Goal: Contribute content: Add original content to the website for others to see

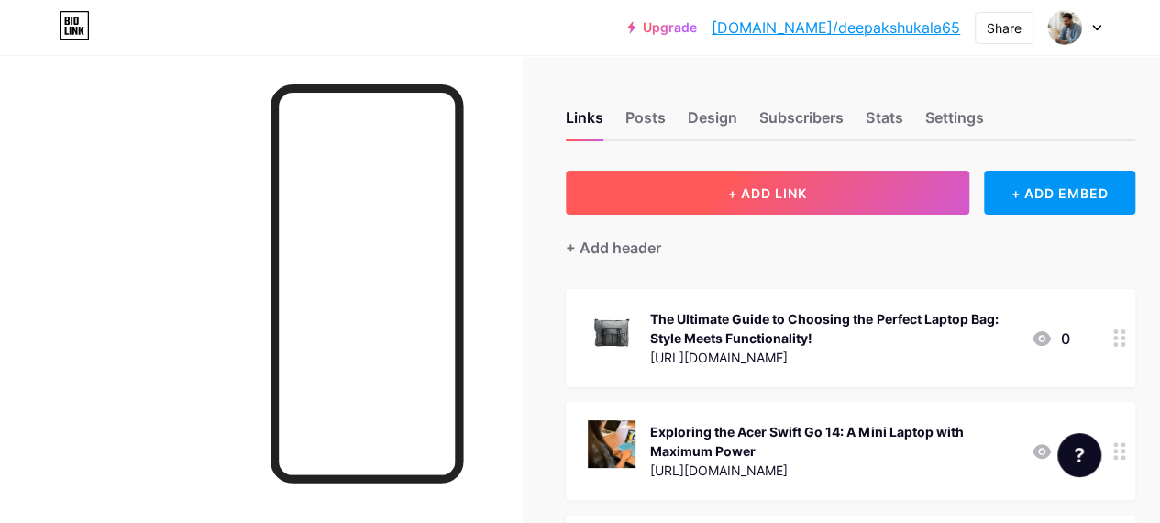
click at [688, 201] on button "+ ADD LINK" at bounding box center [768, 193] width 404 height 44
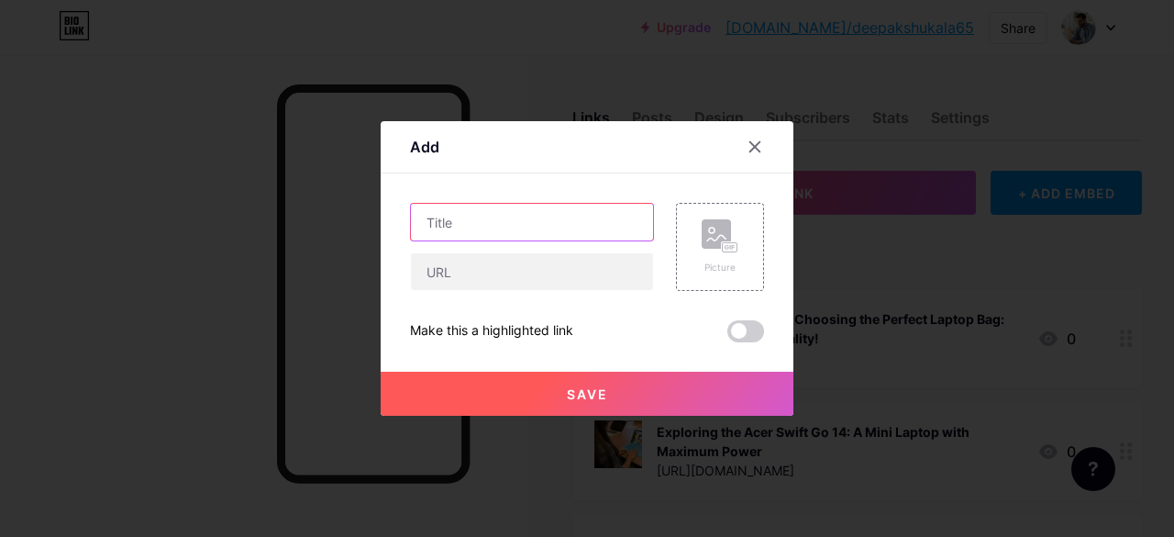
click at [499, 221] on input "text" at bounding box center [532, 222] width 242 height 37
paste input "Laptop Price in [GEOGRAPHIC_DATA]"
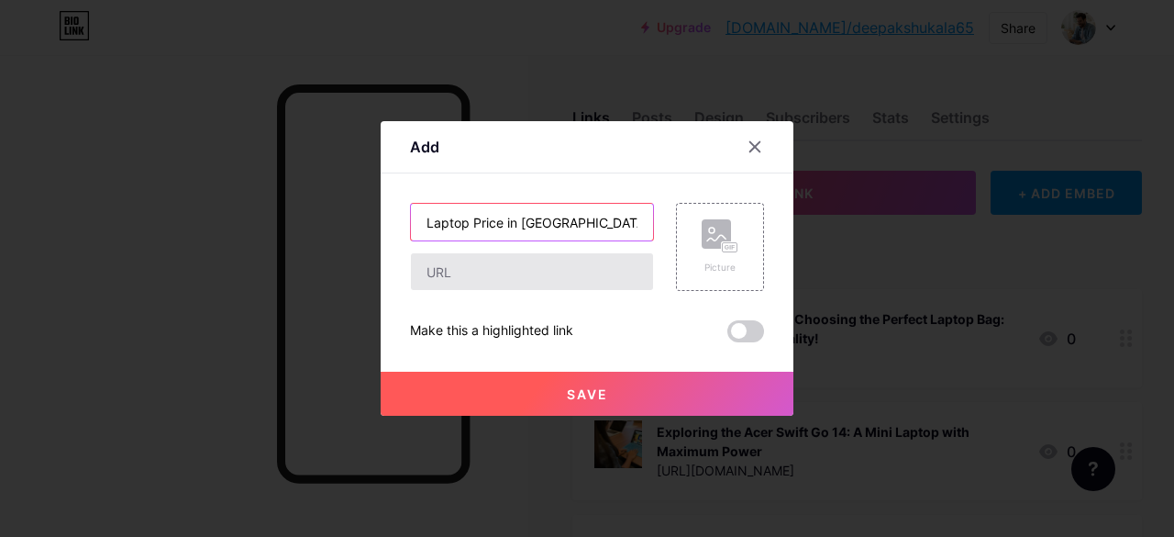
type input "Laptop Price in [GEOGRAPHIC_DATA]"
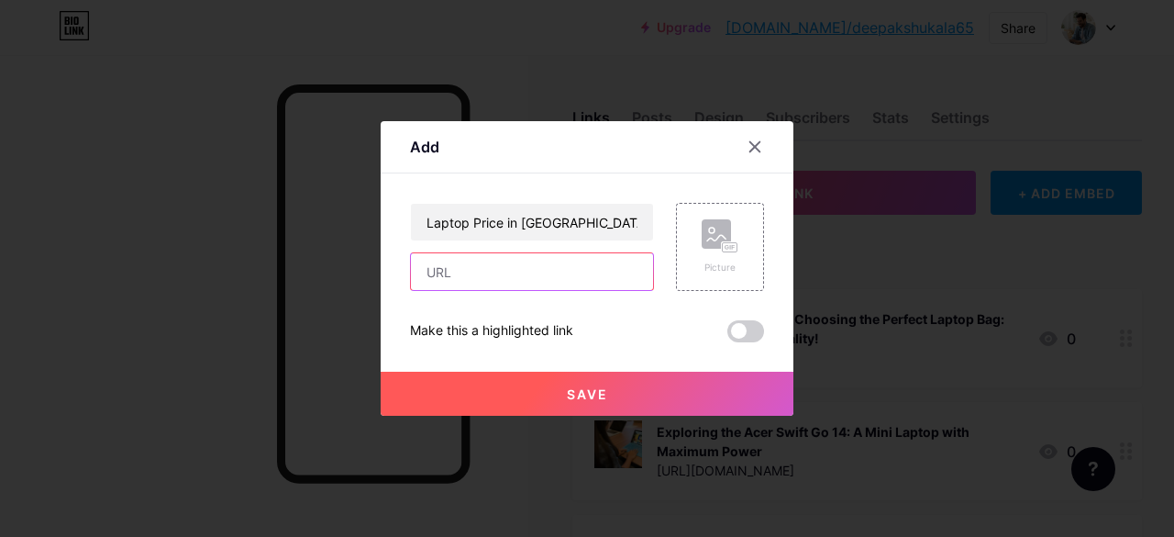
click at [494, 272] on input "text" at bounding box center [532, 271] width 242 height 37
paste input "[URL][DOMAIN_NAME]"
type input "[URL][DOMAIN_NAME]"
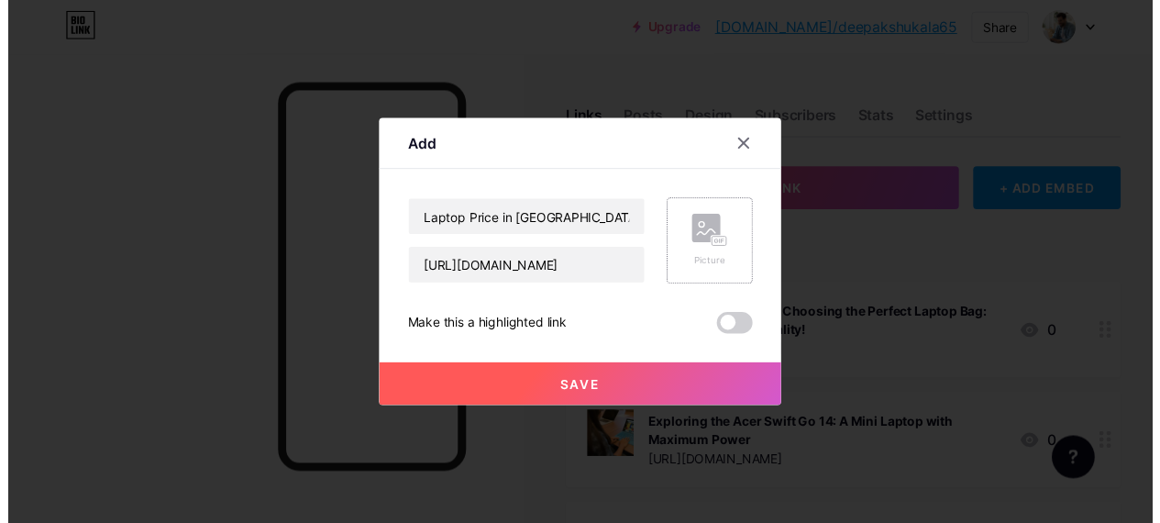
scroll to position [0, 0]
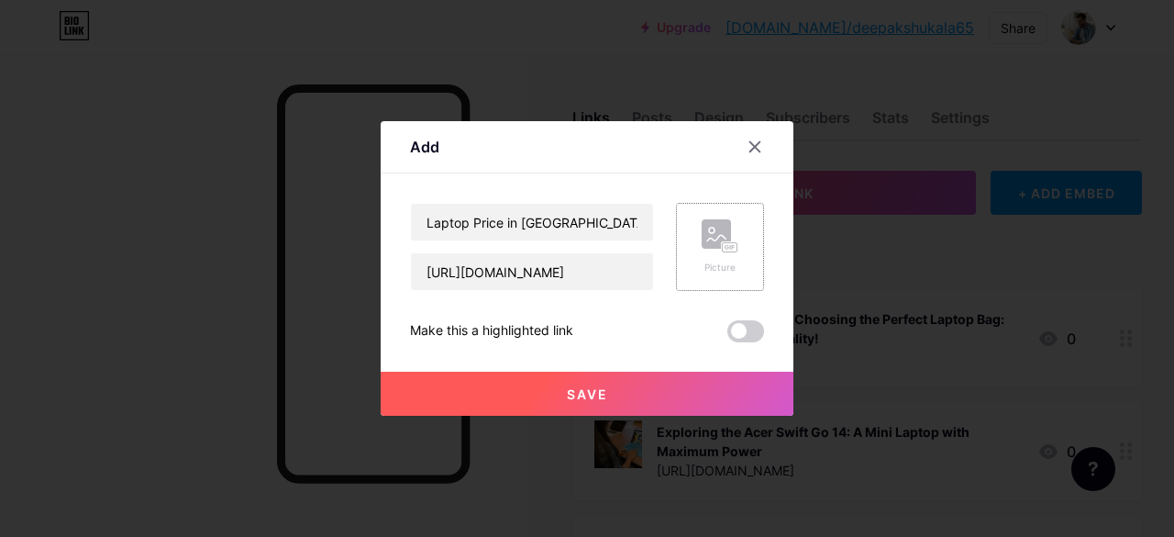
click at [682, 276] on div "Picture" at bounding box center [720, 247] width 88 height 88
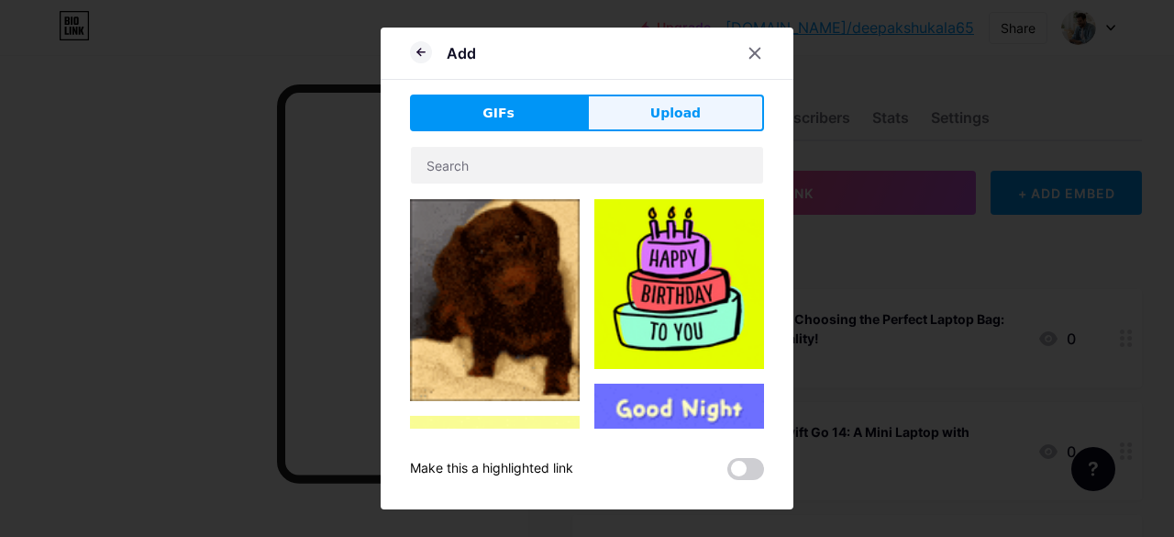
click at [651, 110] on button "Upload" at bounding box center [675, 112] width 177 height 37
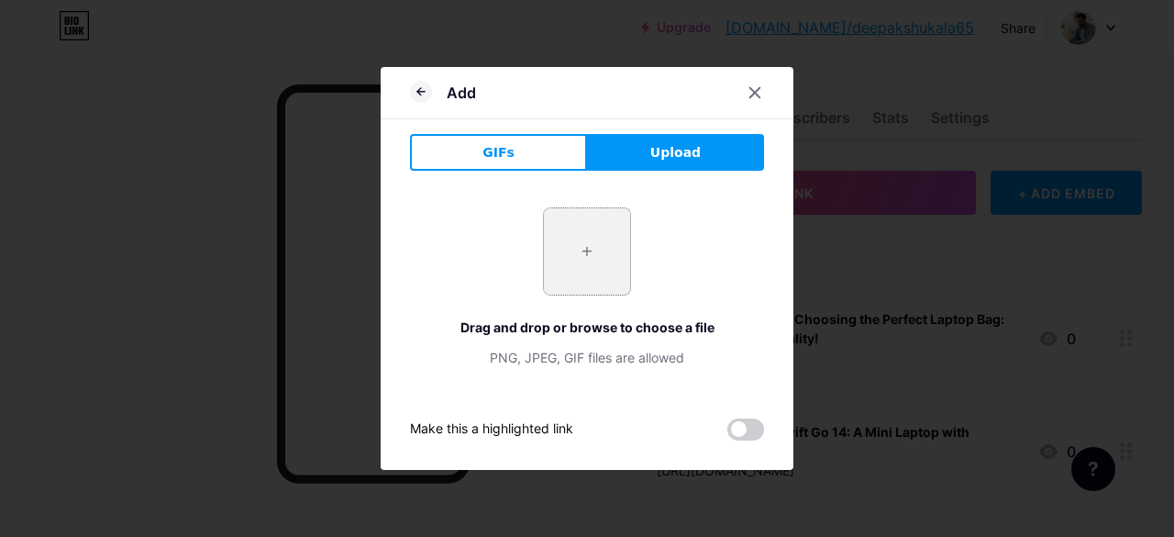
click at [590, 222] on input "file" at bounding box center [587, 251] width 86 height 86
type input "C:\fakepath\1_63_nh.qnjsi.001.jpg"
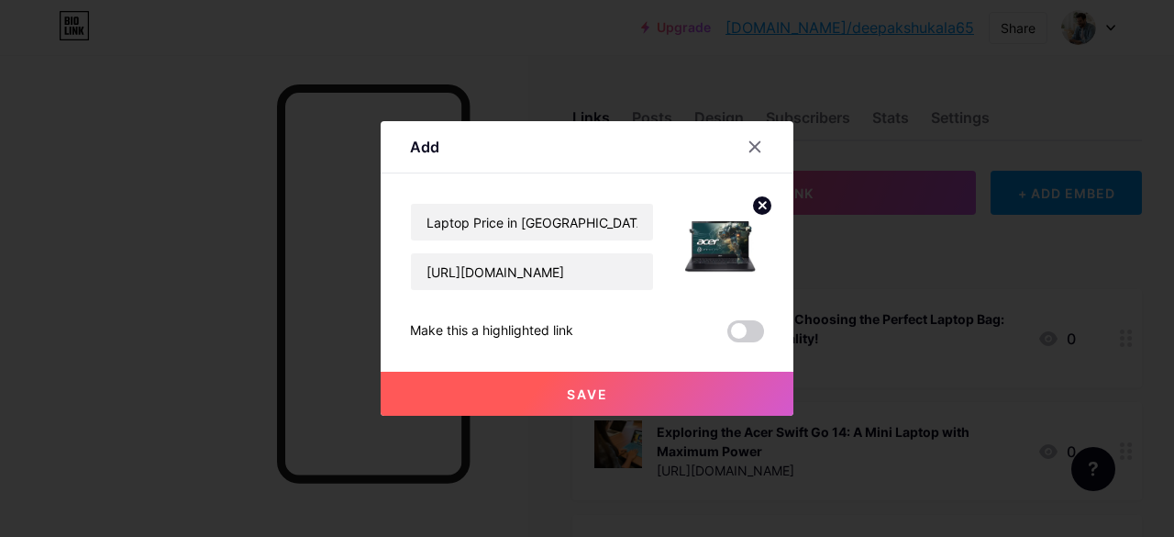
click at [625, 392] on button "Save" at bounding box center [587, 393] width 413 height 44
